Goal: Information Seeking & Learning: Check status

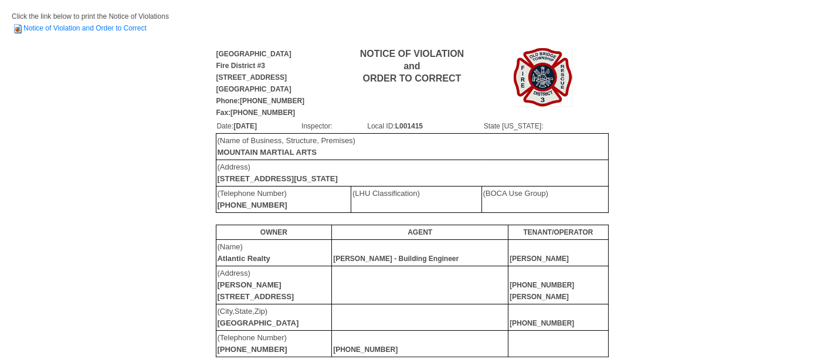
scroll to position [15, 0]
click at [92, 26] on link "Notice of Violation and Order to Correct" at bounding box center [79, 27] width 135 height 8
click at [101, 25] on link "Notice of Violation and Order to Correct" at bounding box center [79, 27] width 135 height 8
click at [690, 53] on div "Old Bridge Township Fire District #3 913 Englishtown Road Old Bridge, NJ 08857 …" at bounding box center [412, 336] width 800 height 580
click at [129, 24] on link "Notice of Violation and Order to Correct" at bounding box center [79, 27] width 135 height 8
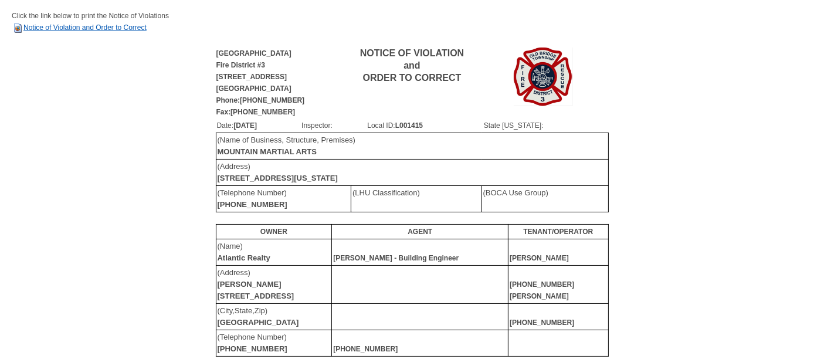
click at [120, 29] on link "Notice of Violation and Order to Correct" at bounding box center [79, 27] width 135 height 8
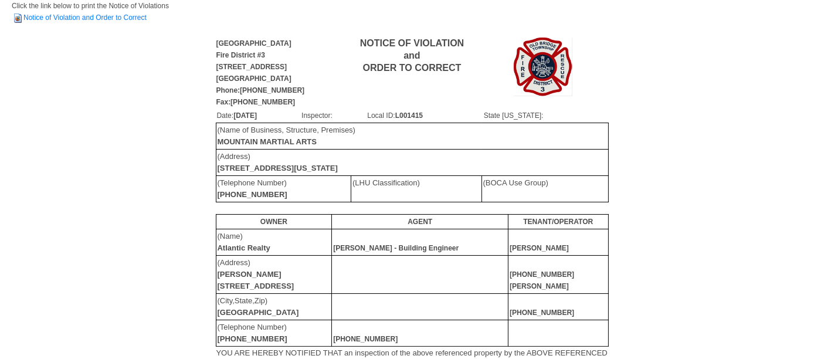
scroll to position [0, 0]
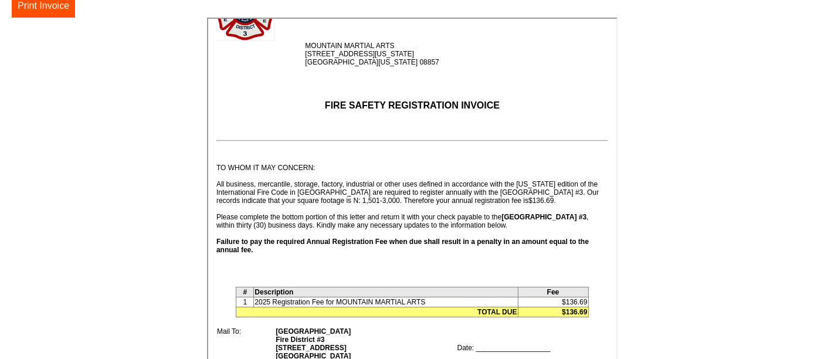
scroll to position [124, 0]
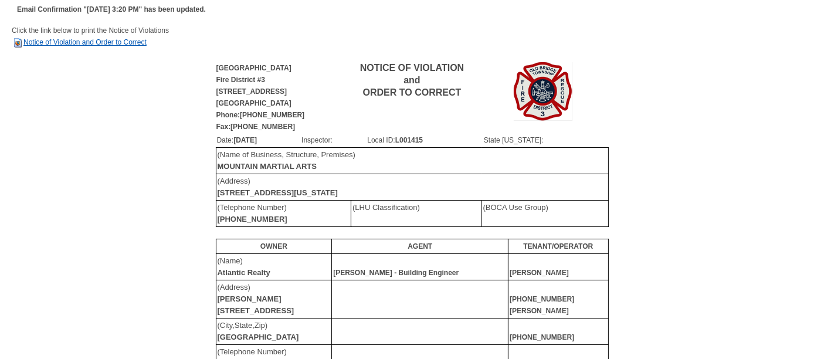
click at [73, 39] on link "Notice of Violation and Order to Correct" at bounding box center [79, 42] width 135 height 8
